Goal: Task Accomplishment & Management: Complete application form

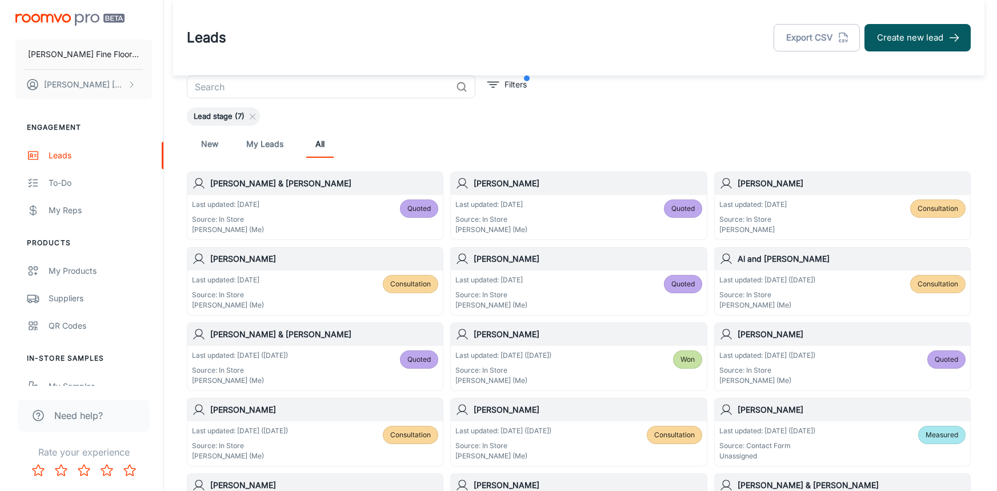
scroll to position [21, 0]
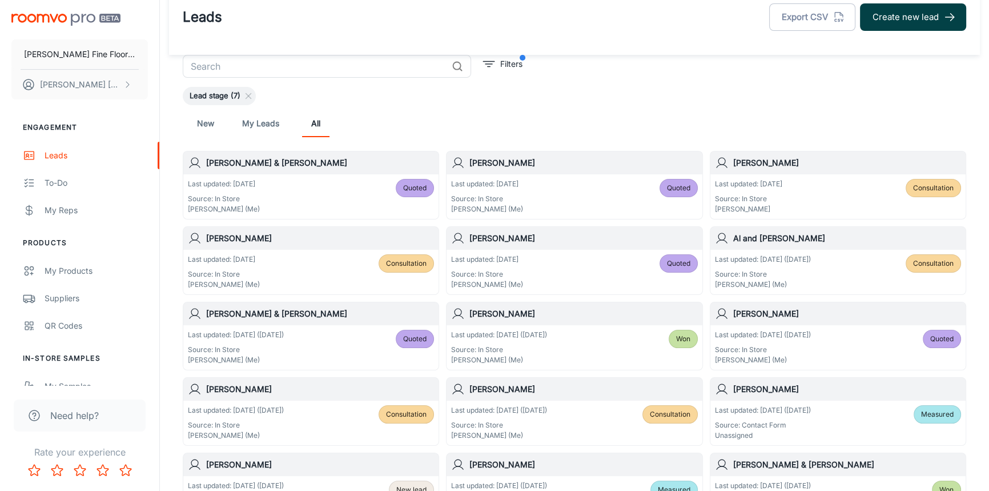
click at [890, 21] on button "Create new lead" at bounding box center [913, 16] width 106 height 27
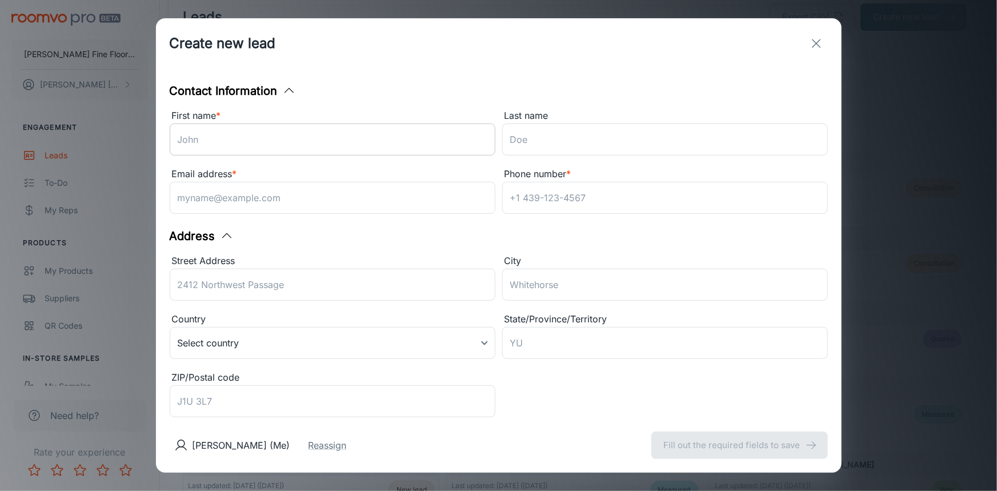
click at [275, 149] on input "First name *" at bounding box center [333, 139] width 326 height 32
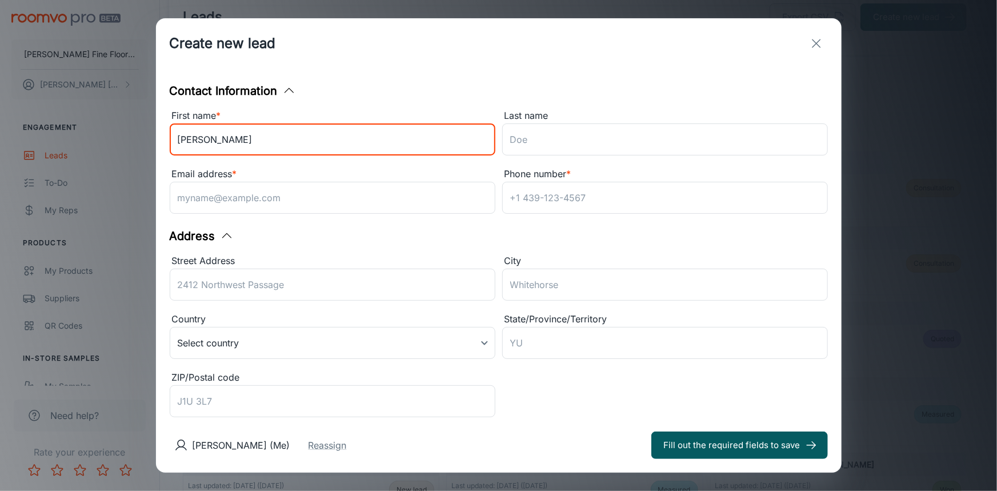
type input "[PERSON_NAME]"
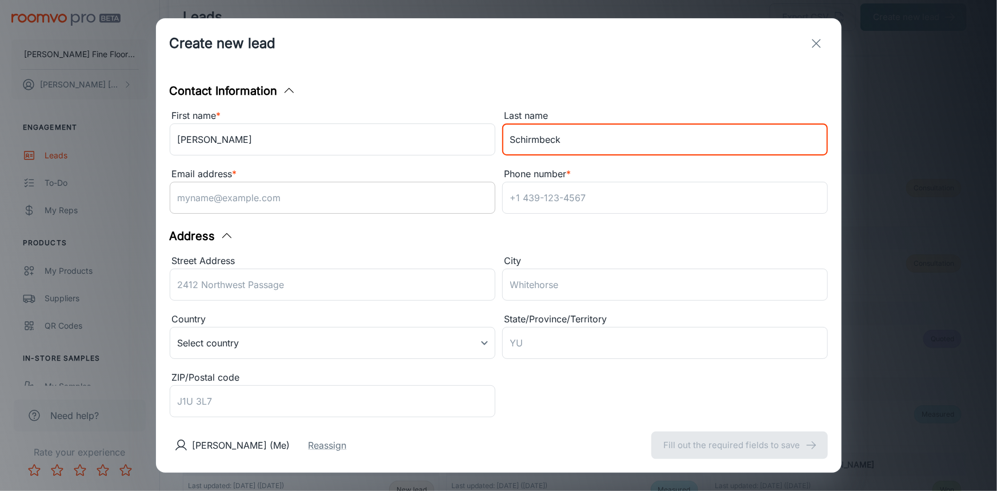
type input "Schirmbeck"
click at [296, 215] on div "Email address * ​" at bounding box center [333, 192] width 326 height 51
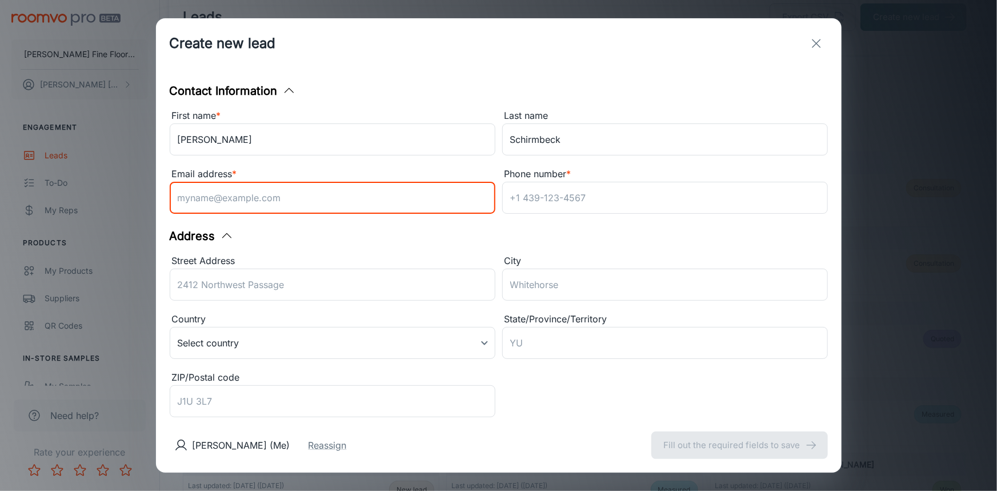
click at [294, 197] on input "Email address *" at bounding box center [333, 198] width 326 height 32
type input "[EMAIL_ADDRESS][DOMAIN_NAME]"
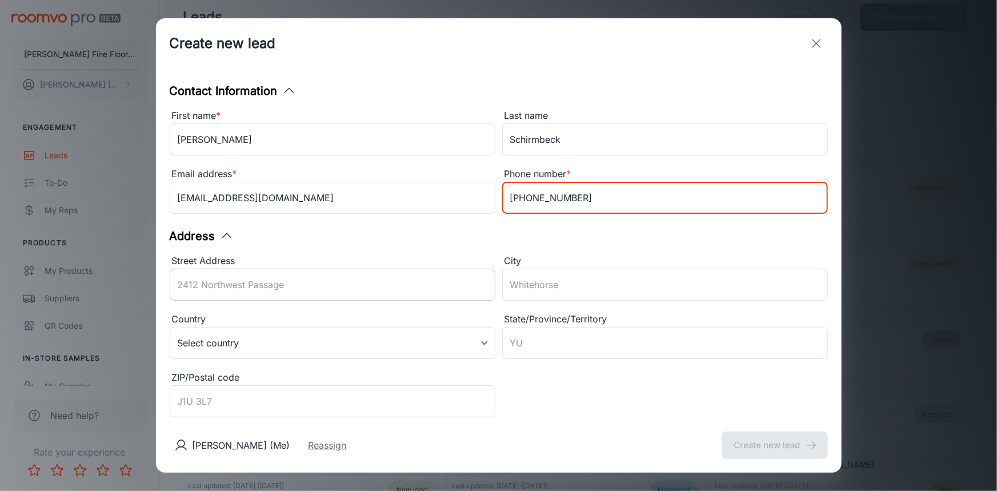
type input "[PHONE_NUMBER]"
click at [235, 280] on div "Street Address ​" at bounding box center [333, 279] width 326 height 51
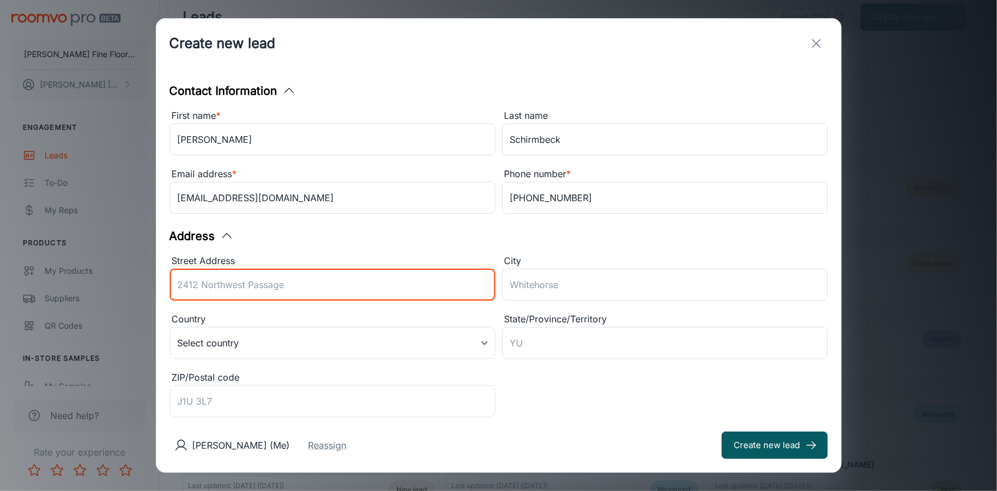
click at [298, 289] on input "Street Address" at bounding box center [333, 284] width 326 height 32
click at [228, 283] on input "100 Corte Bel [PERSON_NAME]" at bounding box center [333, 284] width 326 height 32
type input "100 Corte Del [PERSON_NAME]"
click at [551, 282] on input "City" at bounding box center [665, 284] width 326 height 32
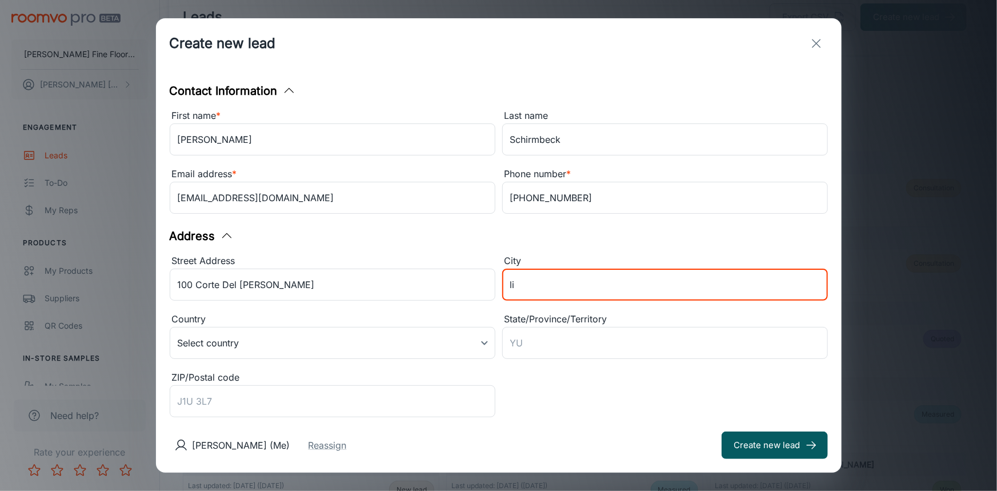
type input "l"
type input "Lincoln"
click at [356, 389] on input "ZIP/Postal code" at bounding box center [333, 401] width 326 height 32
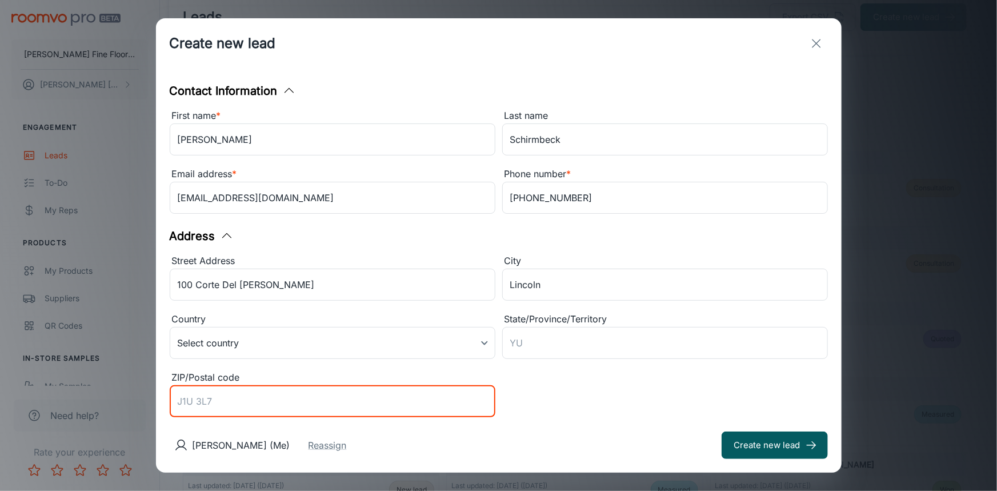
click at [552, 377] on div "Street Address [GEOGRAPHIC_DATA][PERSON_NAME] [GEOGRAPHIC_DATA] ​ Country Selec…" at bounding box center [495, 334] width 665 height 175
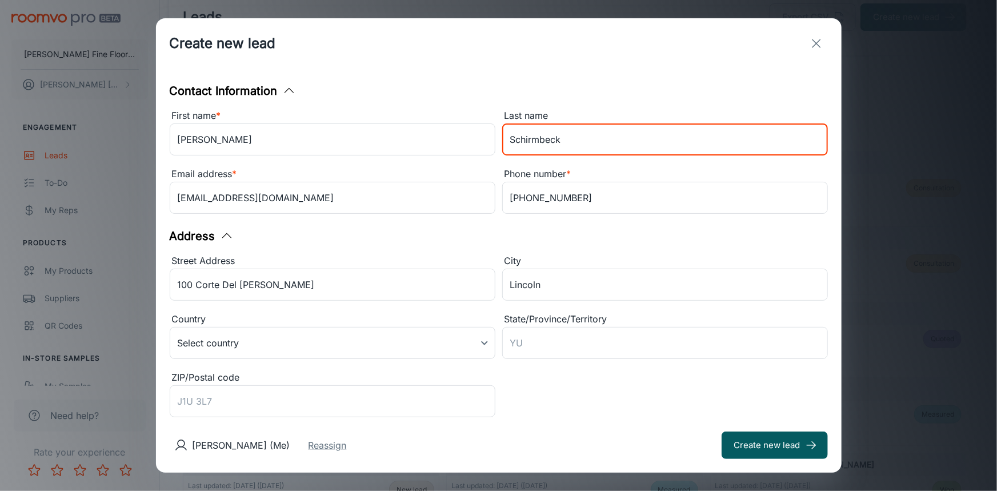
drag, startPoint x: 557, startPoint y: 140, endPoint x: 496, endPoint y: 146, distance: 61.4
click at [496, 146] on div "Last name [PERSON_NAME] ​" at bounding box center [661, 131] width 332 height 58
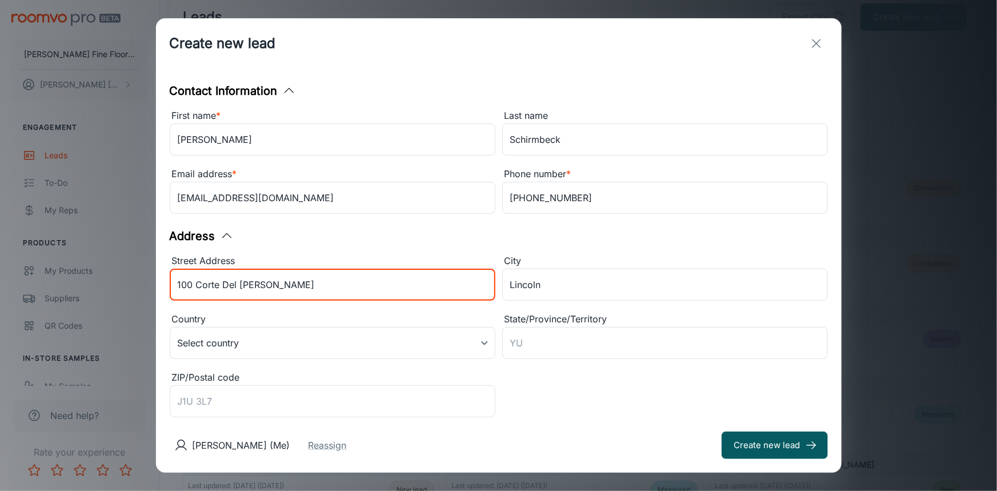
drag, startPoint x: 259, startPoint y: 286, endPoint x: 162, endPoint y: 295, distance: 98.1
click at [162, 295] on div "Contact Information First name * [PERSON_NAME] ​ Last name [PERSON_NAME] ​ Emai…" at bounding box center [498, 243] width 685 height 349
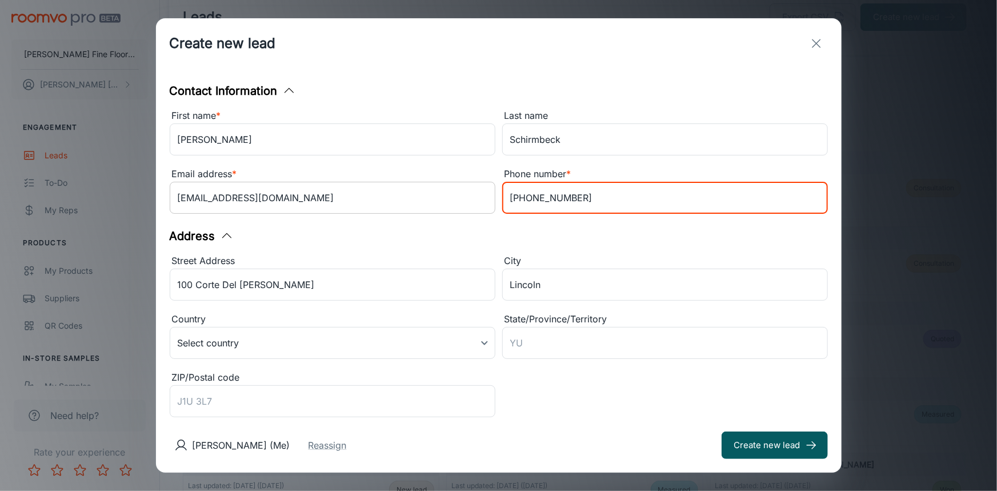
drag, startPoint x: 565, startPoint y: 196, endPoint x: 474, endPoint y: 212, distance: 92.9
click at [474, 214] on div "First name * [PERSON_NAME] ​ Last name [PERSON_NAME] ​ Email address * [EMAIL_A…" at bounding box center [495, 160] width 665 height 117
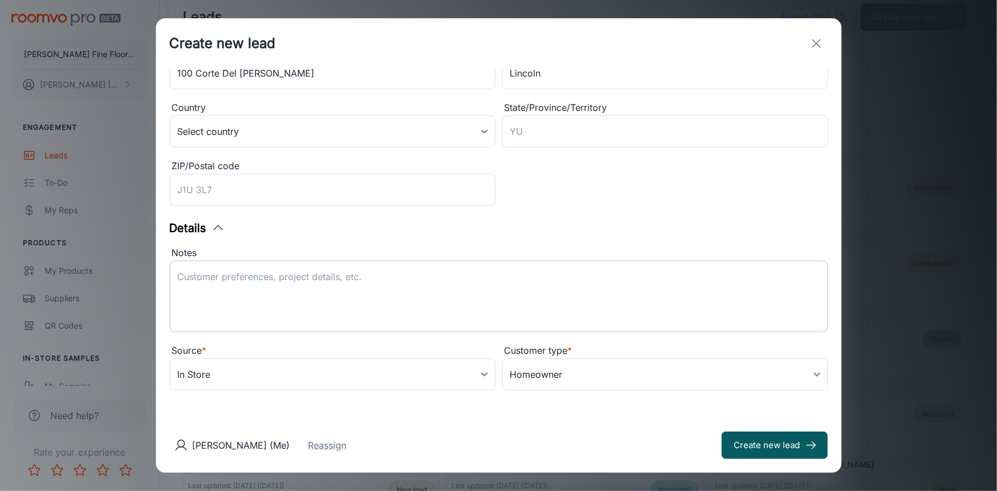
click at [349, 291] on textarea "Notes" at bounding box center [499, 296] width 642 height 53
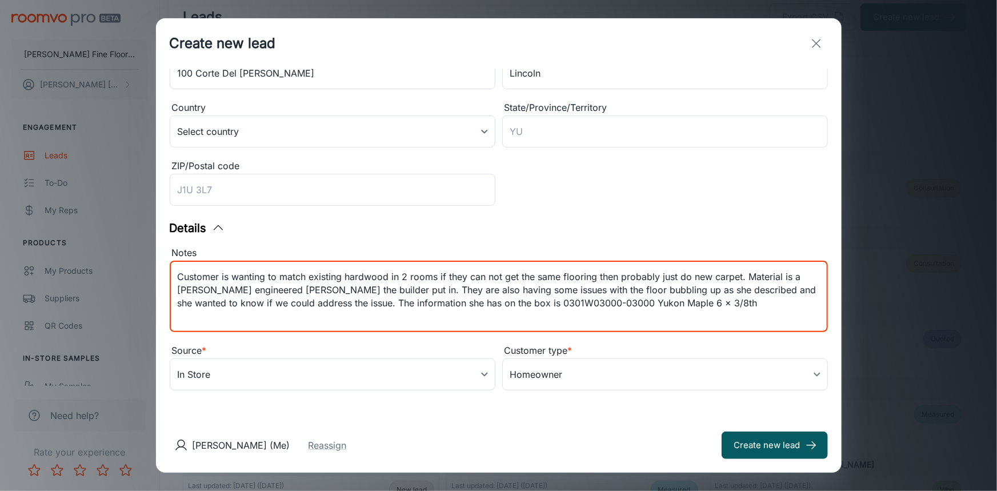
scroll to position [0, 0]
click at [588, 314] on textarea "Customer is wanting to match existing hardwood in 2 rooms if they can not get t…" at bounding box center [499, 296] width 642 height 53
click at [499, 300] on textarea "Customer is wanting to match existing hardwood in 2 rooms if they can not get t…" at bounding box center [499, 296] width 642 height 53
click at [724, 303] on textarea "Customer is wanting to match existing hardwood in 2 rooms if they can not get t…" at bounding box center [499, 296] width 642 height 53
type textarea "Customer is wanting to match existing hardwood in 2 rooms if they can not get t…"
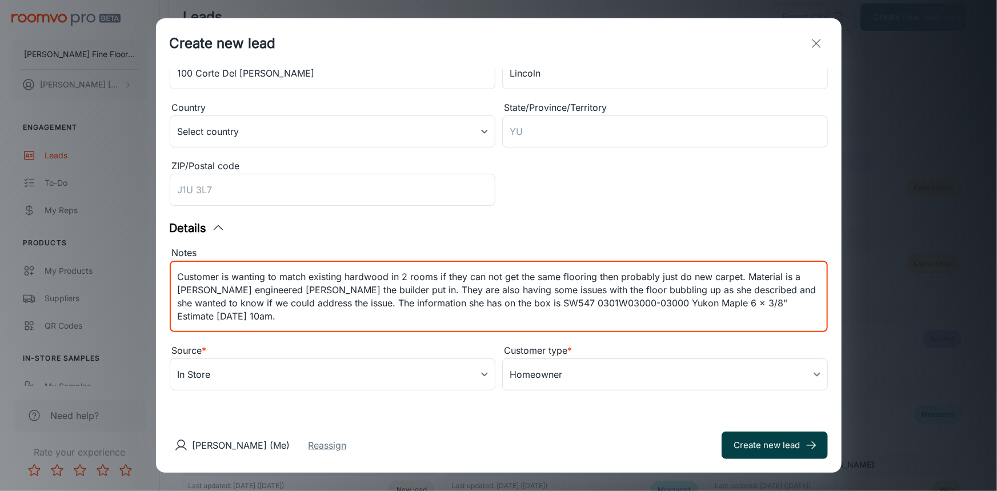
click at [761, 446] on button "Create new lead" at bounding box center [774, 444] width 106 height 27
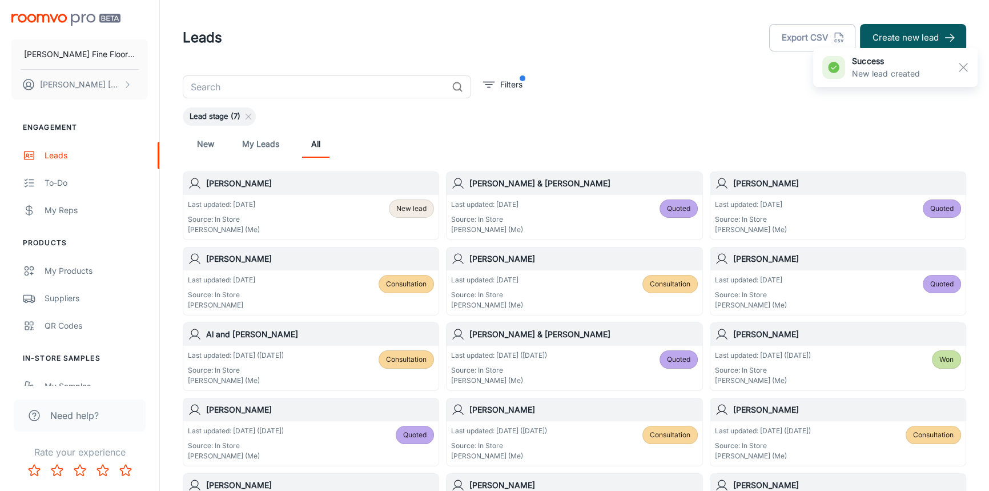
click at [338, 188] on h6 "[PERSON_NAME]" at bounding box center [320, 183] width 228 height 13
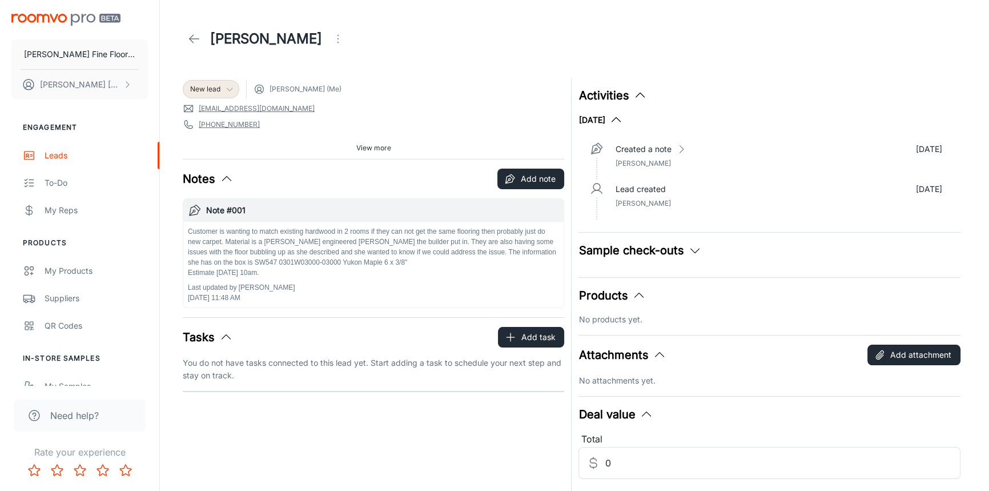
click at [227, 91] on icon at bounding box center [229, 89] width 9 height 9
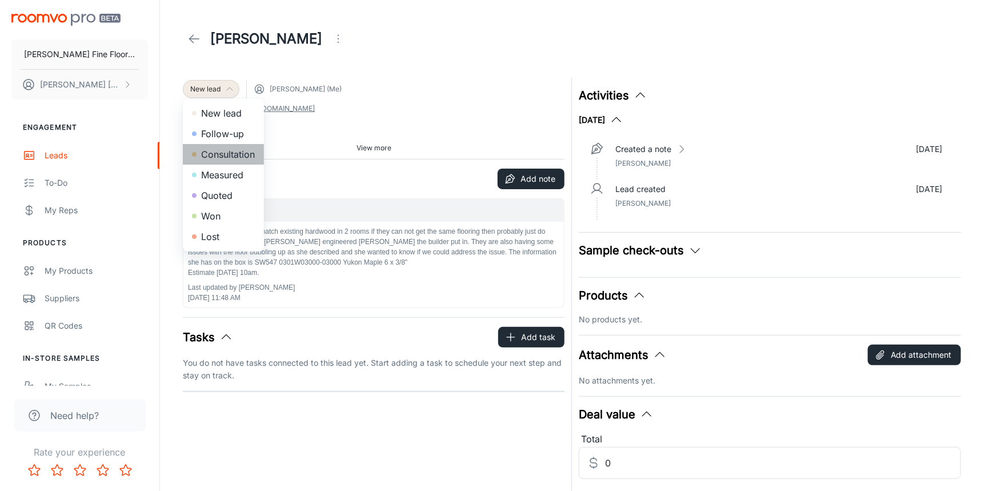
click at [244, 154] on li "Consultation" at bounding box center [223, 154] width 81 height 21
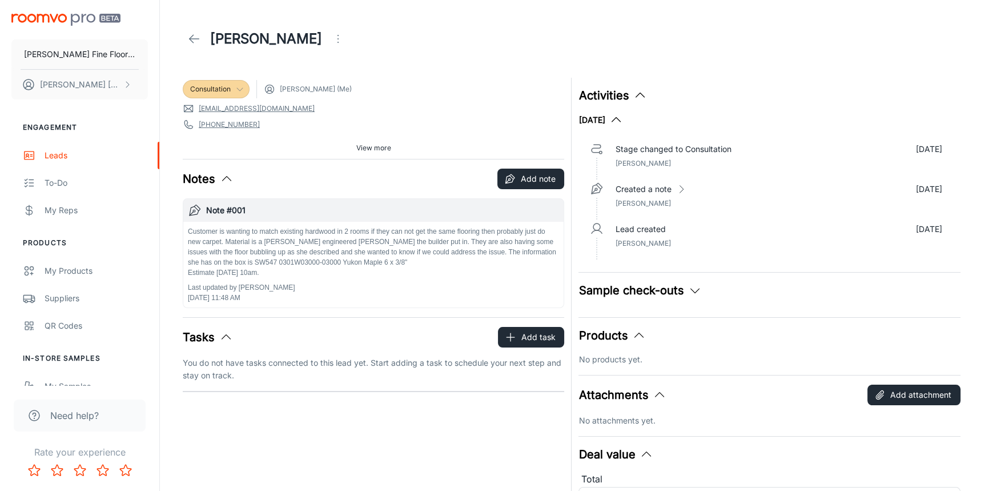
click at [368, 150] on span "View more" at bounding box center [373, 148] width 35 height 10
click at [198, 42] on icon at bounding box center [194, 39] width 14 height 14
